Goal: Task Accomplishment & Management: Use online tool/utility

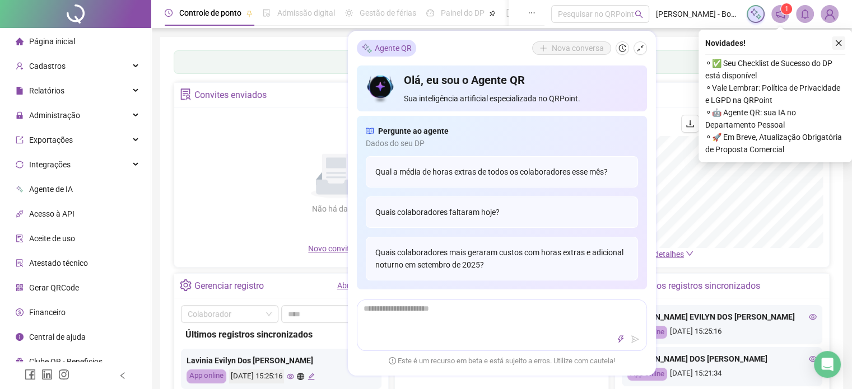
click at [841, 44] on icon "close" at bounding box center [839, 43] width 8 height 8
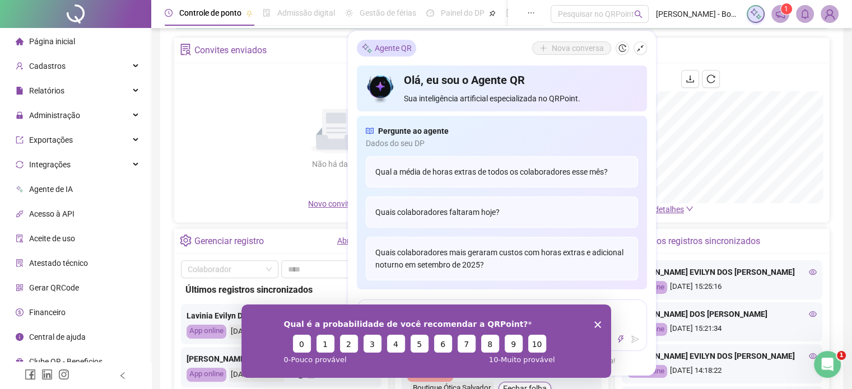
scroll to position [56, 0]
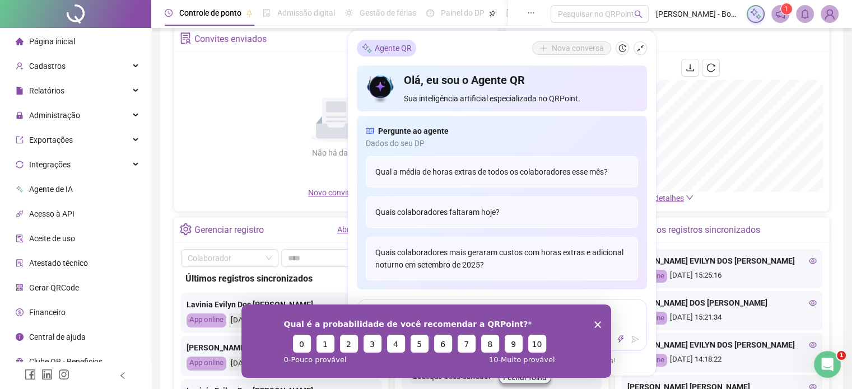
click at [595, 322] on icon "Encerrar pesquisa" at bounding box center [597, 324] width 7 height 7
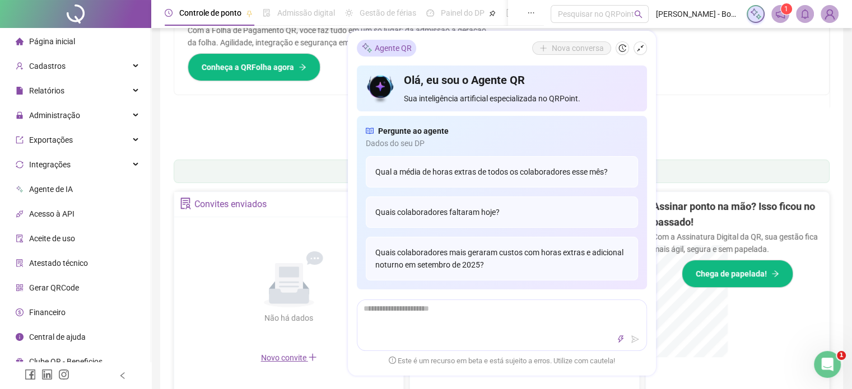
scroll to position [112, 0]
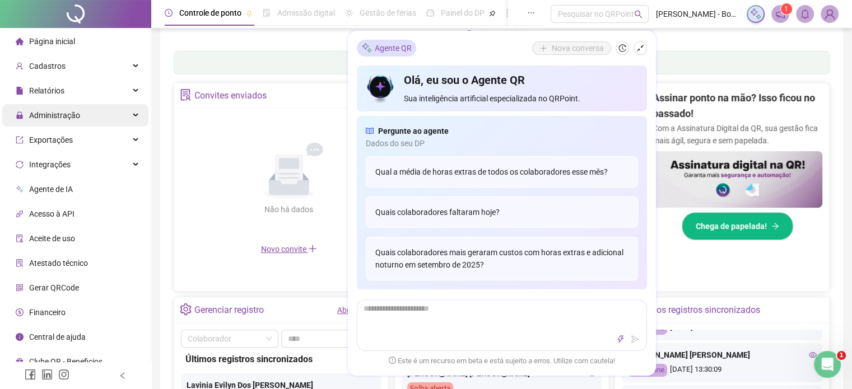
click at [127, 114] on div "Administração" at bounding box center [75, 115] width 146 height 22
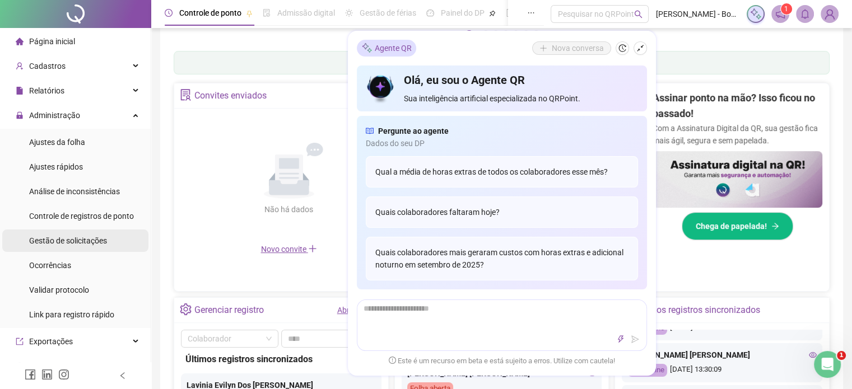
click at [101, 241] on span "Gestão de solicitações" at bounding box center [68, 240] width 78 height 9
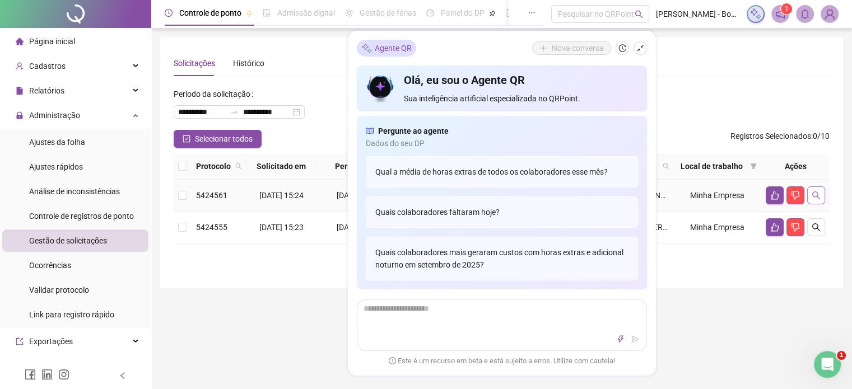
click at [819, 198] on icon "search" at bounding box center [816, 195] width 9 height 9
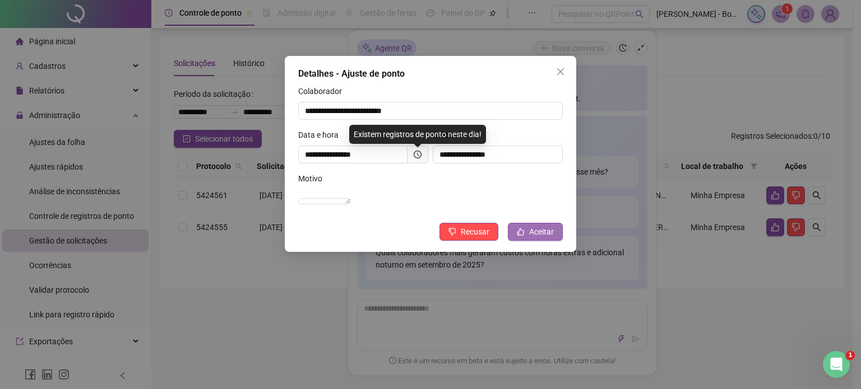
click at [541, 238] on span "Aceitar" at bounding box center [541, 232] width 25 height 12
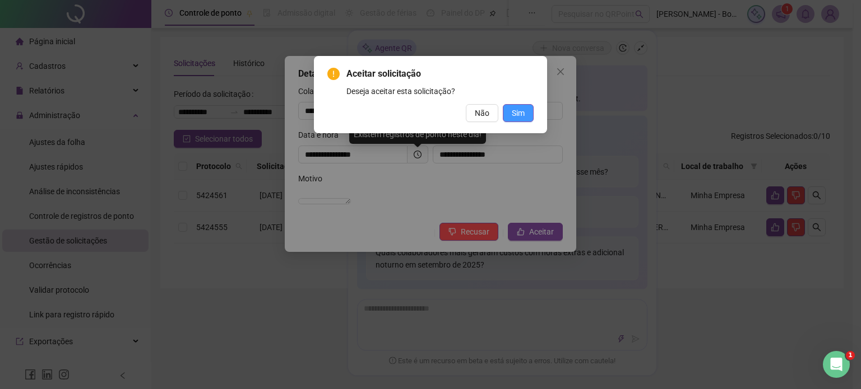
click at [522, 105] on button "Sim" at bounding box center [518, 113] width 31 height 18
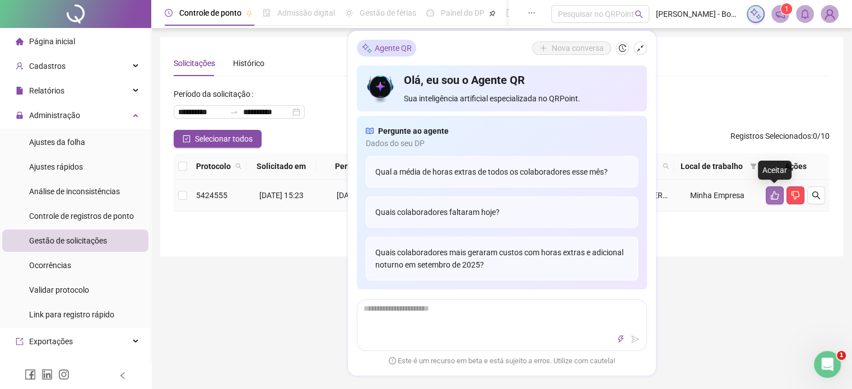
click at [772, 195] on icon "like" at bounding box center [775, 196] width 8 height 8
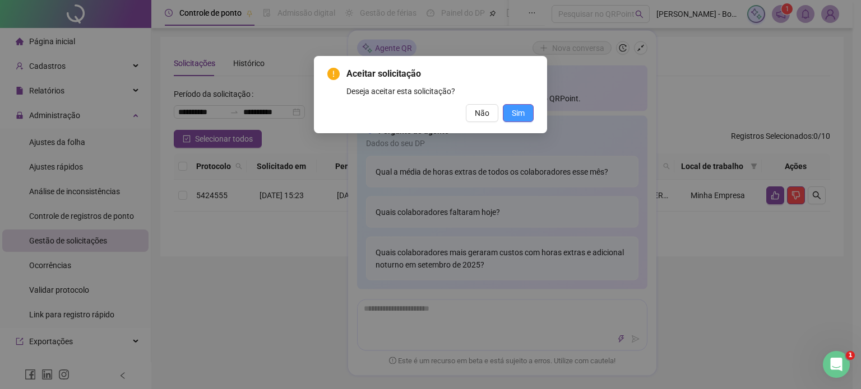
click at [525, 113] on button "Sim" at bounding box center [518, 113] width 31 height 18
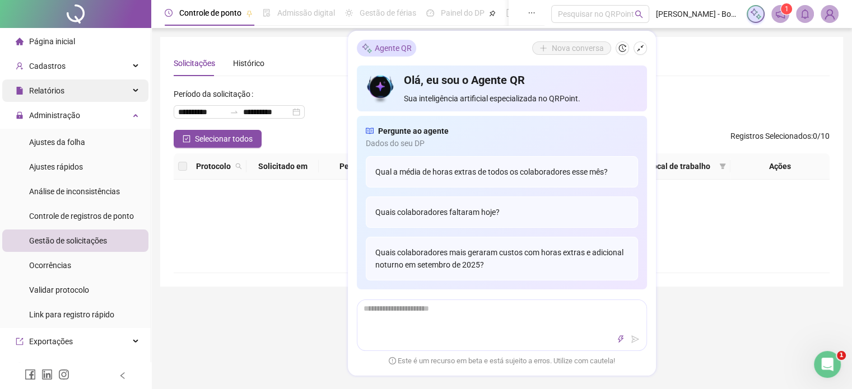
click at [134, 91] on icon at bounding box center [137, 91] width 6 height 0
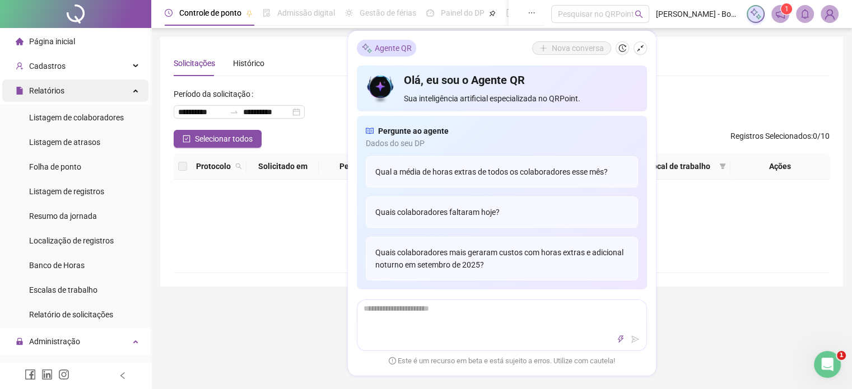
click at [126, 90] on div "Relatórios" at bounding box center [75, 91] width 146 height 22
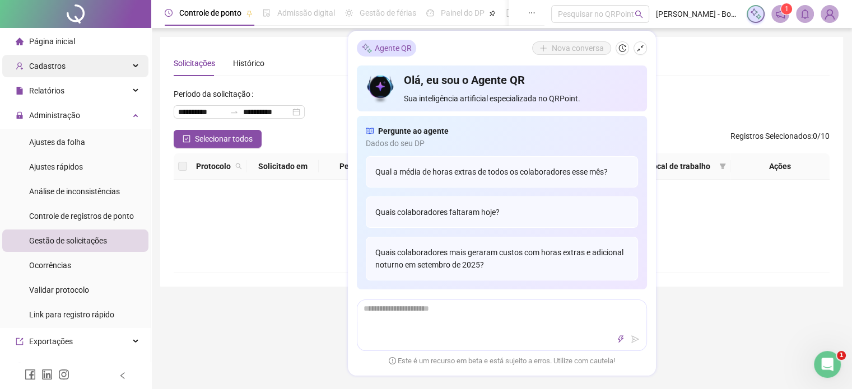
click at [126, 60] on div "Cadastros" at bounding box center [75, 66] width 146 height 22
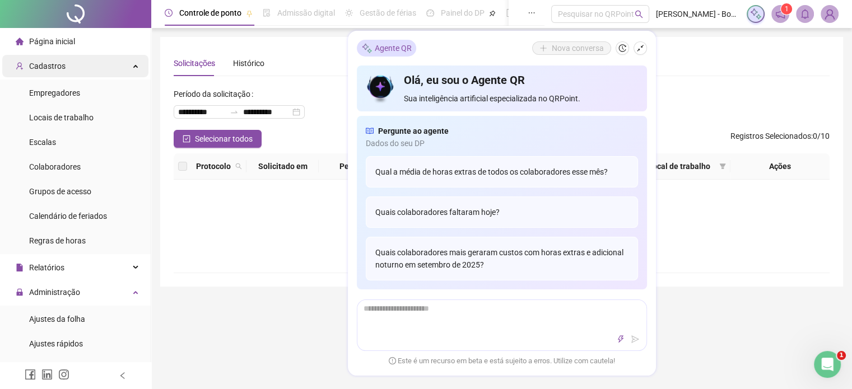
click at [127, 64] on div "Cadastros" at bounding box center [75, 66] width 146 height 22
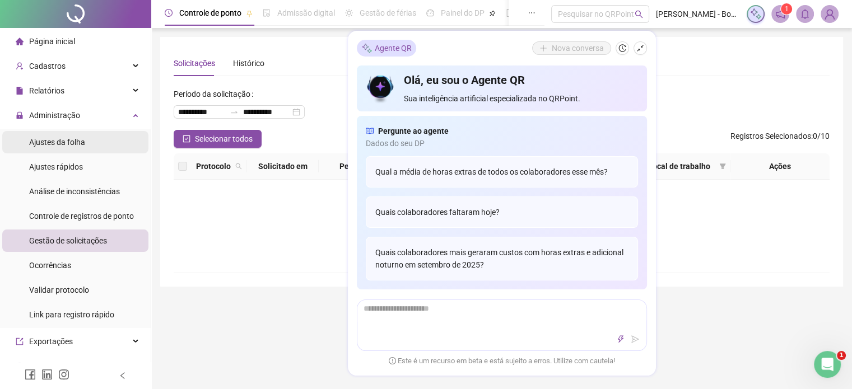
click at [76, 146] on span "Ajustes da folha" at bounding box center [57, 142] width 56 height 9
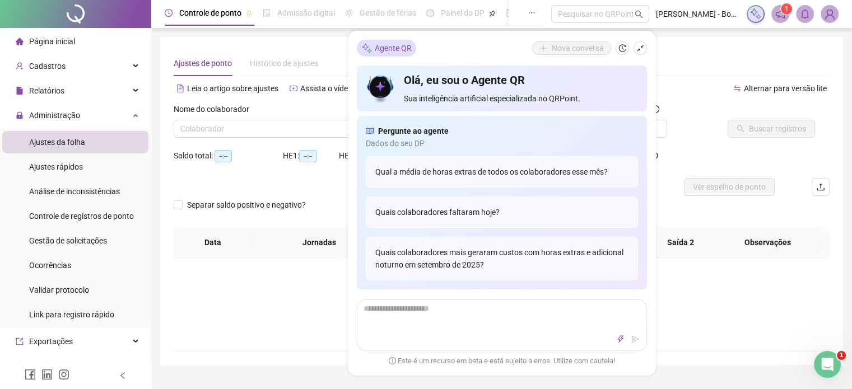
type input "**********"
click at [639, 51] on icon "shrink" at bounding box center [641, 48] width 8 height 8
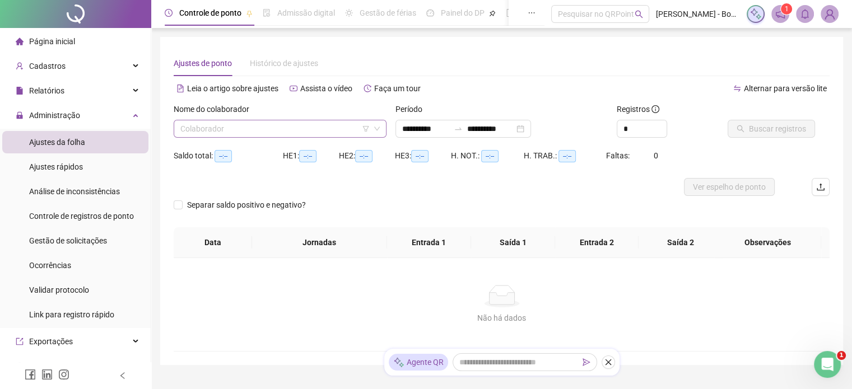
click at [263, 129] on input "search" at bounding box center [274, 128] width 189 height 17
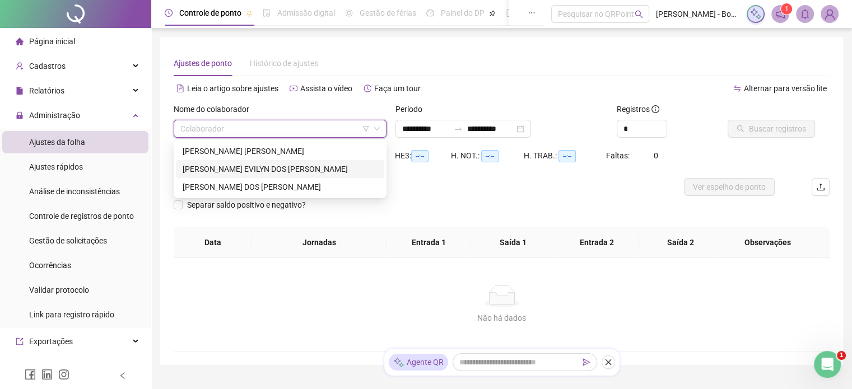
click at [252, 170] on div "[PERSON_NAME] EVILYN DOS [PERSON_NAME]" at bounding box center [280, 169] width 195 height 12
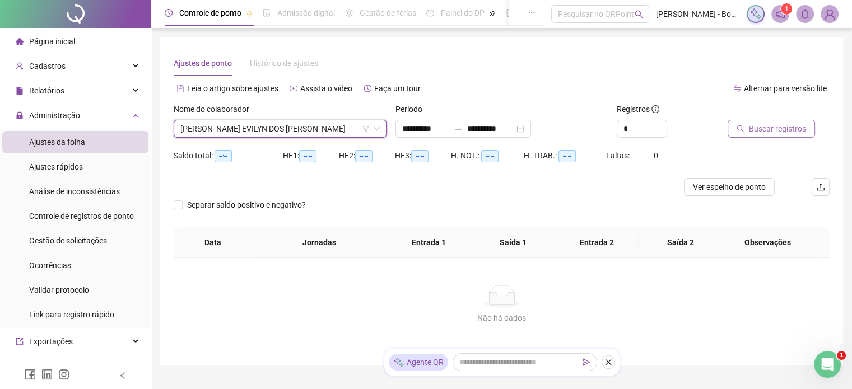
click at [779, 129] on span "Buscar registros" at bounding box center [777, 129] width 57 height 12
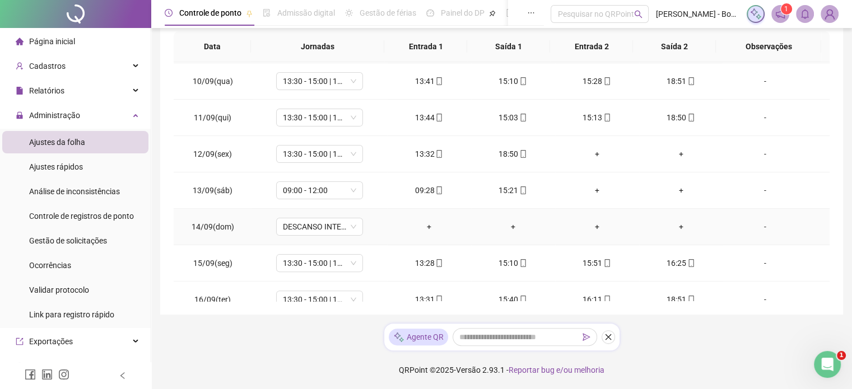
scroll to position [341, 0]
